Goal: Communication & Community: Answer question/provide support

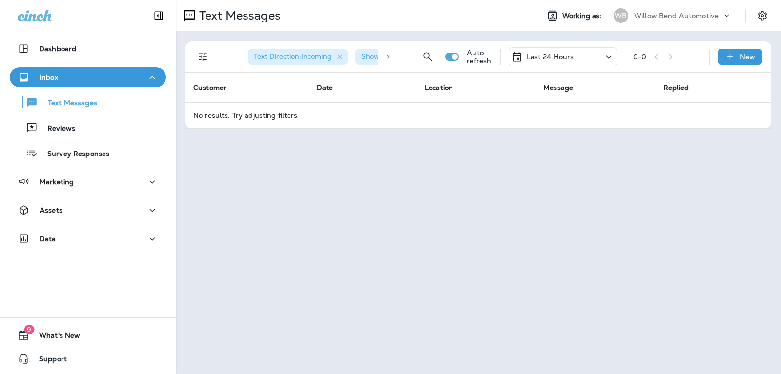
click at [542, 55] on p "Last 24 Hours" at bounding box center [550, 57] width 47 height 8
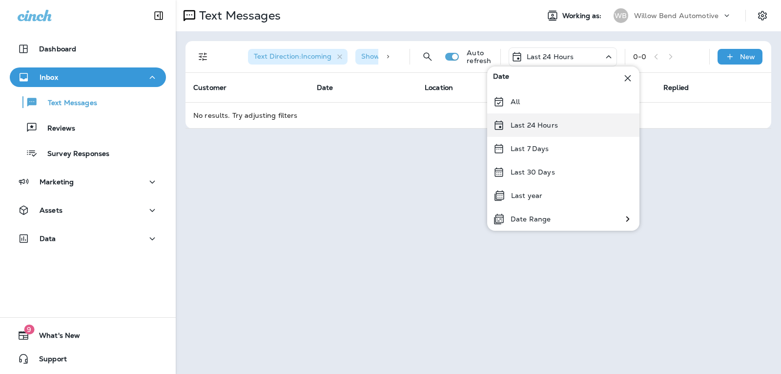
click at [549, 131] on div "Last 24 Hours" at bounding box center [563, 124] width 152 height 23
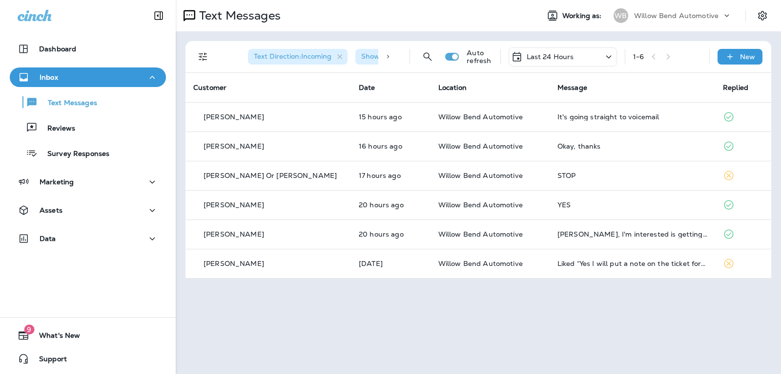
click at [556, 53] on p "Last 24 Hours" at bounding box center [550, 57] width 47 height 8
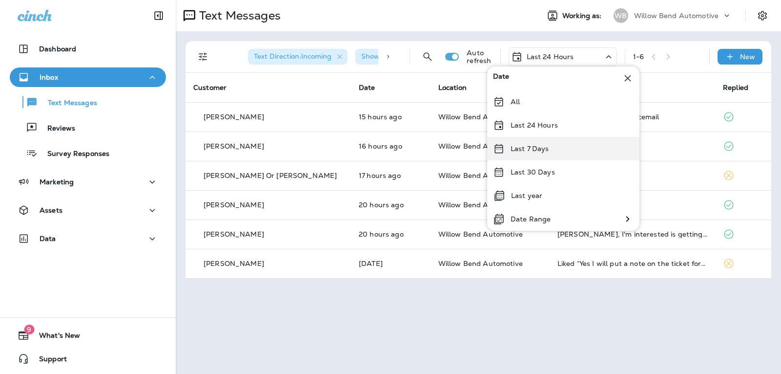
click at [523, 147] on p "Last 7 Days" at bounding box center [530, 149] width 39 height 8
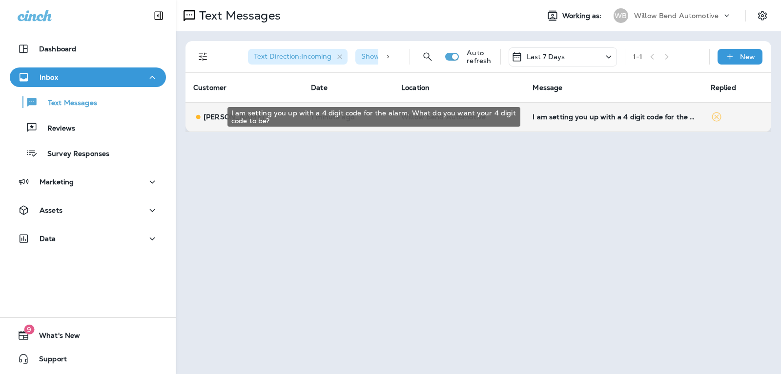
click at [608, 115] on div "I am setting you up with a 4 digit code for the alarm. What do you want your 4 …" at bounding box center [614, 117] width 162 height 8
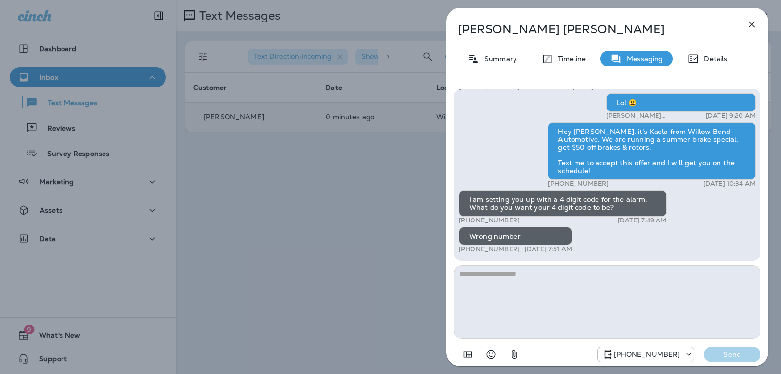
click at [483, 282] on textarea at bounding box center [607, 301] width 307 height 73
type textarea "******"
click at [727, 357] on p "Send" at bounding box center [732, 354] width 41 height 9
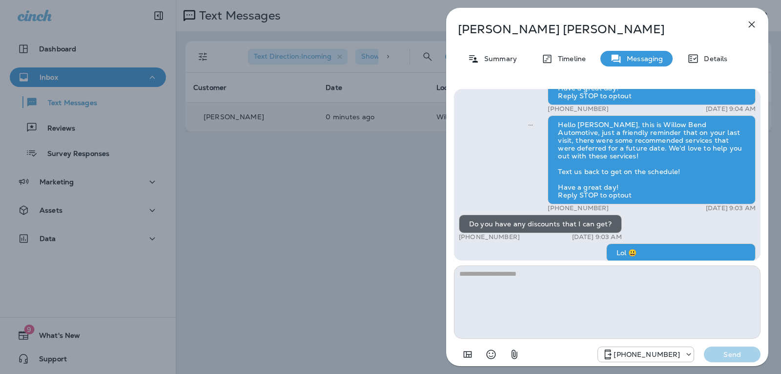
scroll to position [-195, 0]
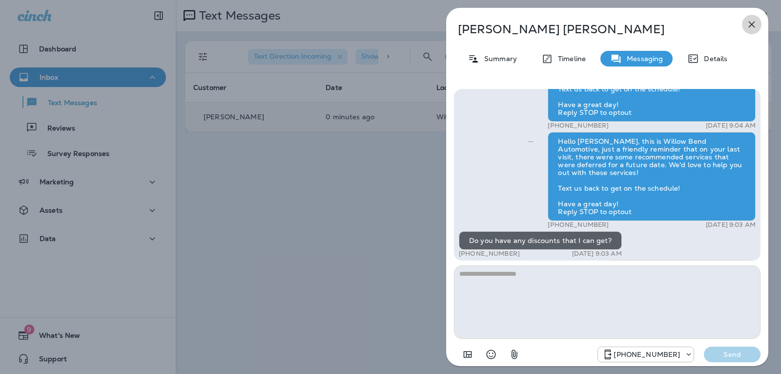
click at [748, 21] on icon "button" at bounding box center [752, 25] width 12 height 12
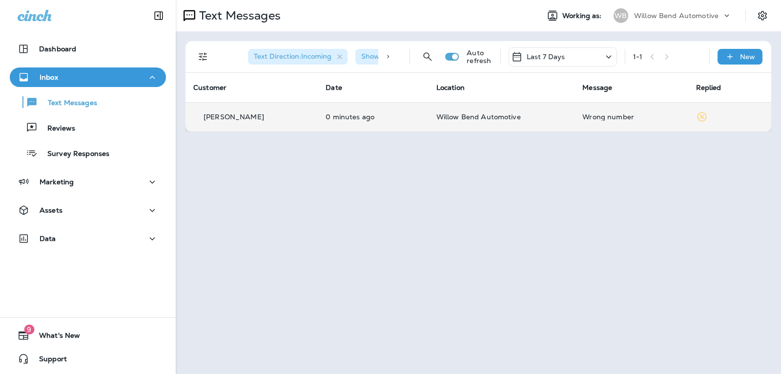
click at [551, 44] on div "Text Direction : Incoming Show Start/Stop/Unsubscribe : true Auto refresh Last …" at bounding box center [480, 56] width 574 height 31
click at [549, 56] on p "Last 7 Days" at bounding box center [546, 57] width 39 height 8
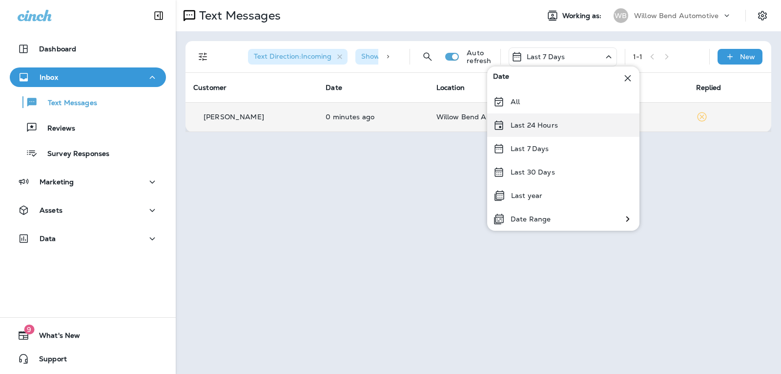
click at [536, 126] on p "Last 24 Hours" at bounding box center [534, 125] width 47 height 8
